Goal: Transaction & Acquisition: Purchase product/service

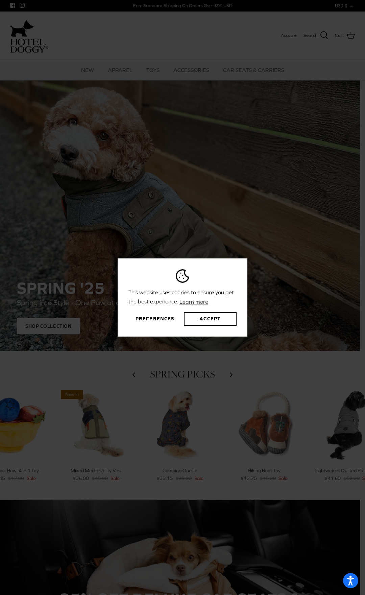
click at [155, 318] on button "Preferences" at bounding box center [154, 319] width 53 height 14
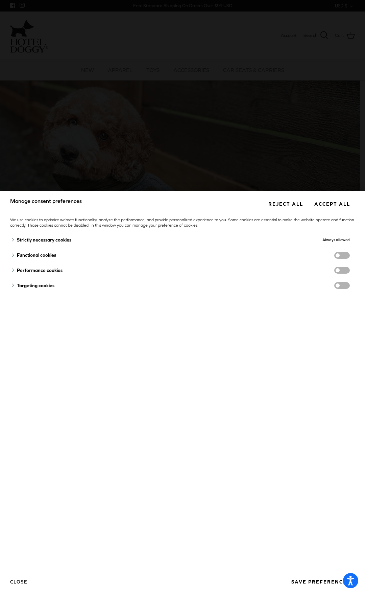
click at [318, 581] on button "Save preferences" at bounding box center [320, 581] width 69 height 13
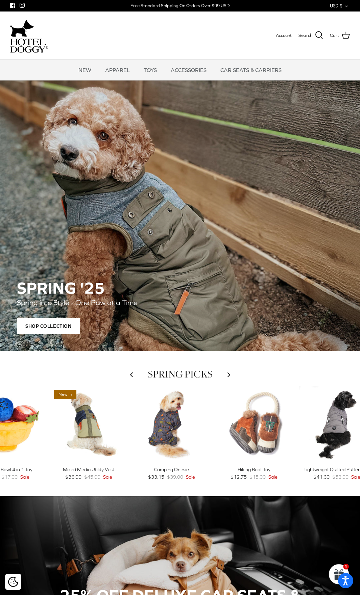
click at [91, 471] on div "Mixed Media Utility Vest" at bounding box center [89, 469] width 76 height 7
